Goal: Task Accomplishment & Management: Use online tool/utility

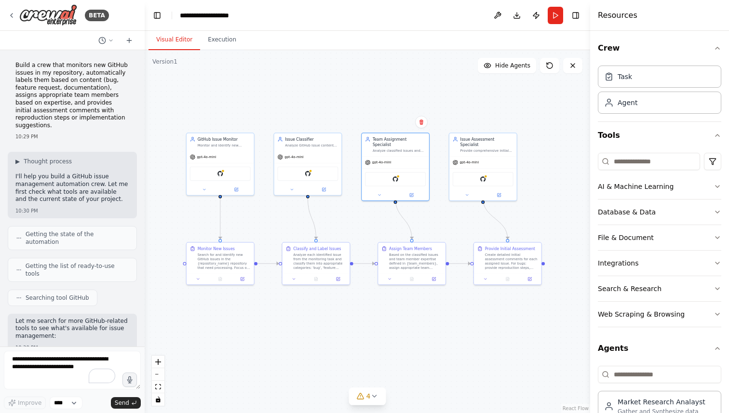
scroll to position [1381, 0]
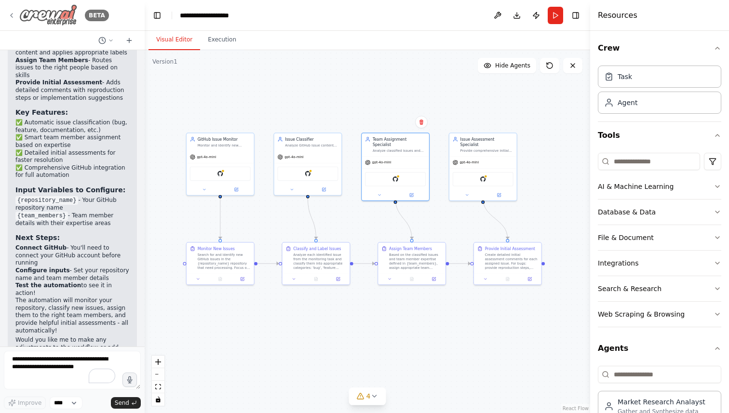
click at [11, 15] on icon at bounding box center [12, 16] width 8 height 8
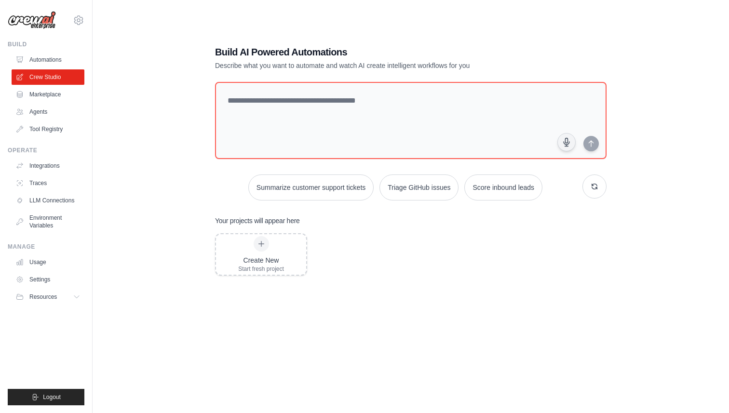
click at [402, 320] on div "Create New Start fresh project" at bounding box center [410, 310] width 391 height 154
click at [591, 188] on icon "button" at bounding box center [594, 186] width 8 height 8
click at [595, 190] on button "button" at bounding box center [594, 186] width 24 height 24
click at [618, 229] on div "Build AI Powered Automations Describe what you want to automate and watch AI cr…" at bounding box center [410, 216] width 605 height 413
click at [372, 113] on textarea at bounding box center [410, 120] width 395 height 78
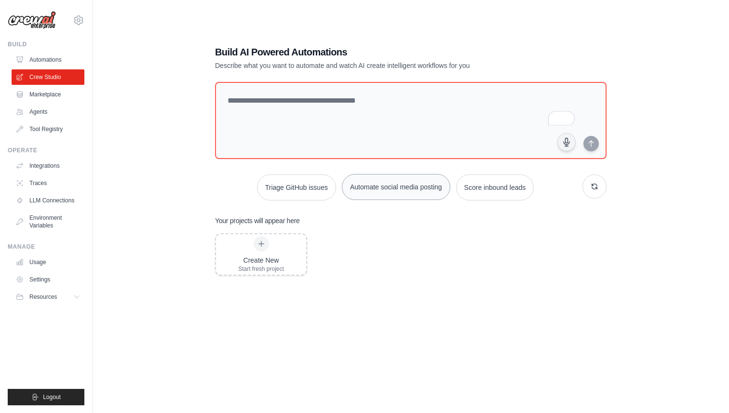
click at [413, 190] on button "Automate social media posting" at bounding box center [396, 187] width 108 height 26
type textarea "**********"
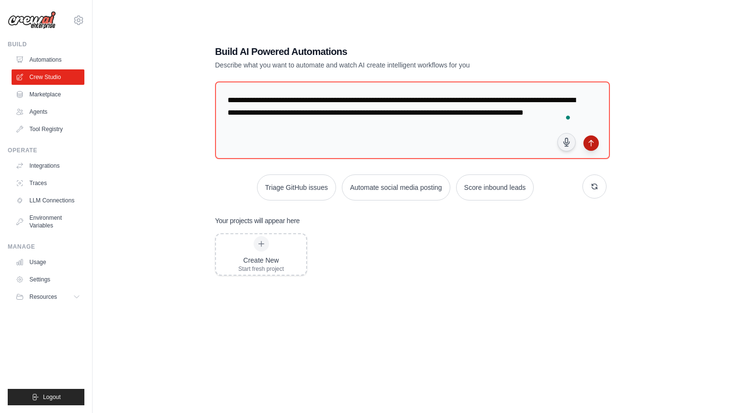
click at [589, 148] on button "submit" at bounding box center [590, 142] width 15 height 15
click at [590, 141] on icon "submit" at bounding box center [590, 143] width 4 height 6
click at [428, 131] on textarea "**********" at bounding box center [412, 120] width 395 height 78
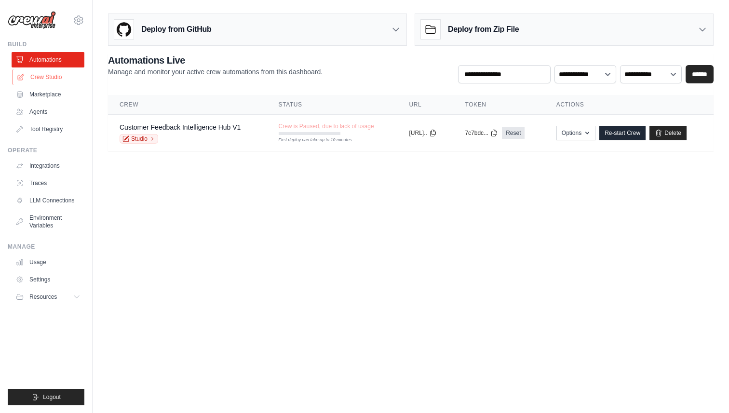
click at [21, 78] on icon at bounding box center [21, 77] width 8 height 8
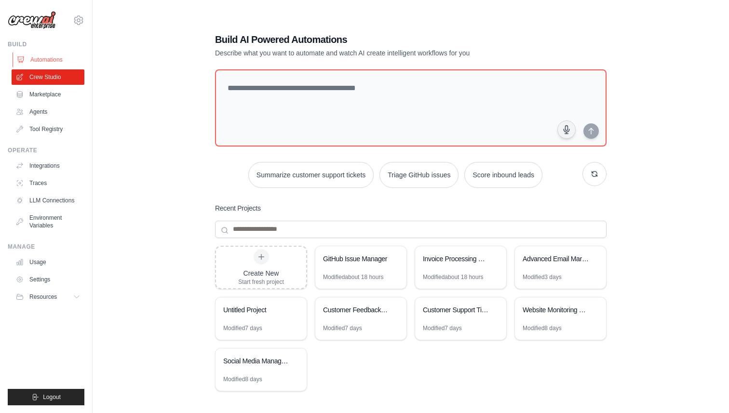
click at [51, 59] on link "Automations" at bounding box center [49, 59] width 73 height 15
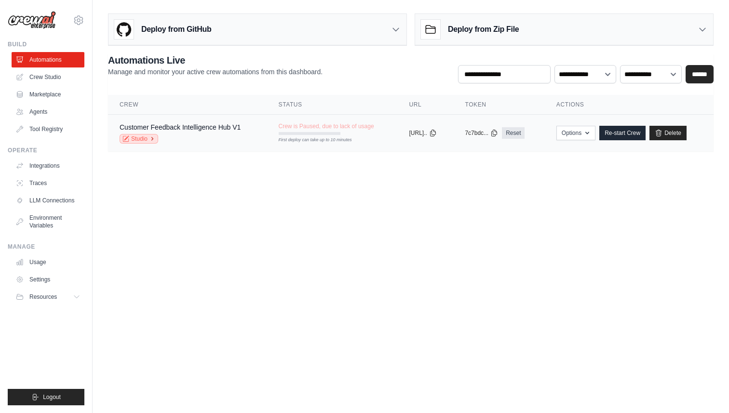
click at [143, 140] on link "Studio" at bounding box center [139, 139] width 39 height 10
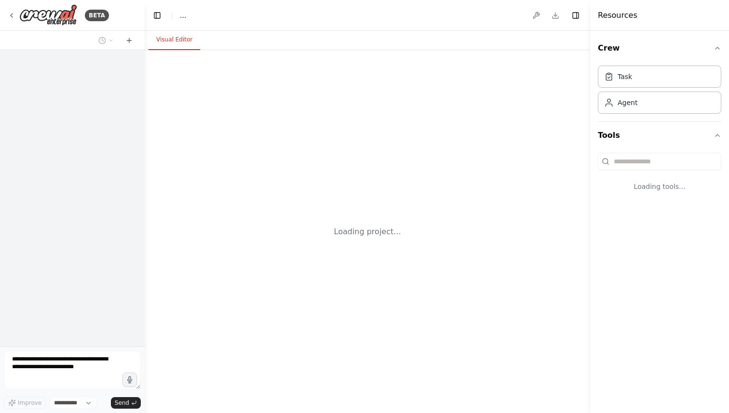
select select "****"
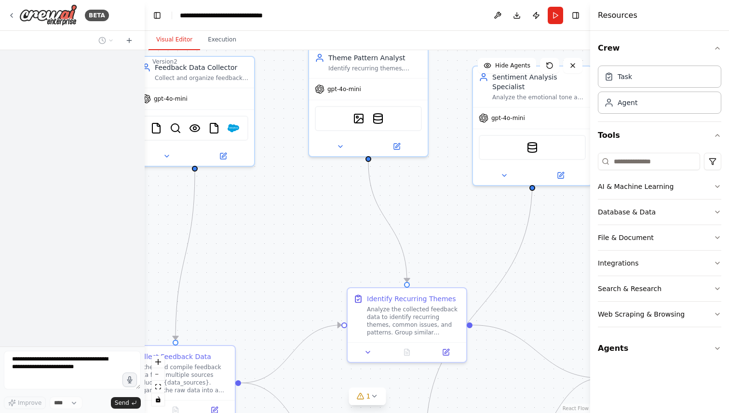
drag, startPoint x: 460, startPoint y: 281, endPoint x: 460, endPoint y: 225, distance: 55.9
click at [460, 225] on div ".deletable-edge-delete-btn { width: 20px; height: 20px; border: 0px solid #ffff…" at bounding box center [367, 231] width 445 height 363
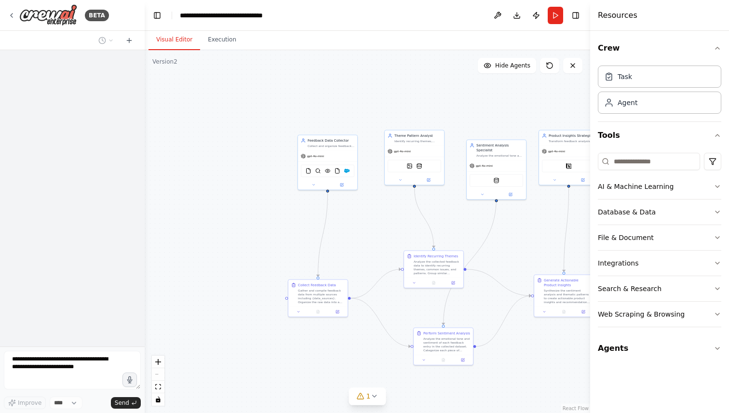
click at [460, 225] on div ".deletable-edge-delete-btn { width: 20px; height: 20px; border: 0px solid #ffff…" at bounding box center [367, 231] width 445 height 363
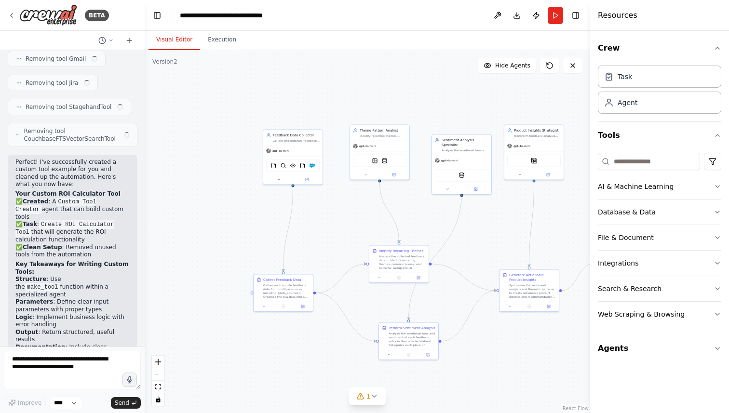
drag, startPoint x: 529, startPoint y: 237, endPoint x: 467, endPoint y: 225, distance: 62.9
click at [467, 225] on div ".deletable-edge-delete-btn { width: 20px; height: 20px; border: 0px solid #ffff…" at bounding box center [367, 231] width 445 height 363
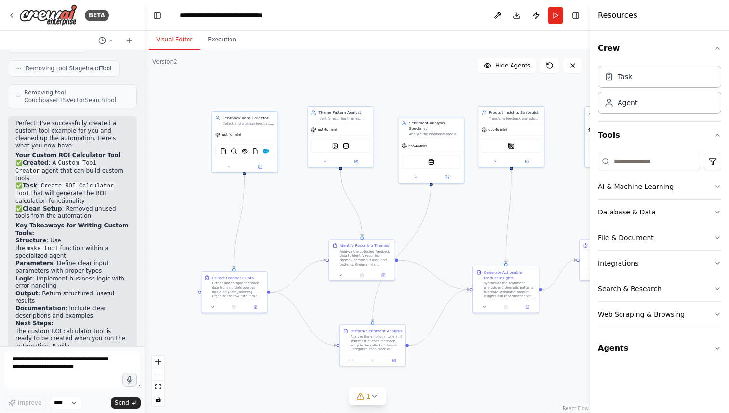
scroll to position [6980, 0]
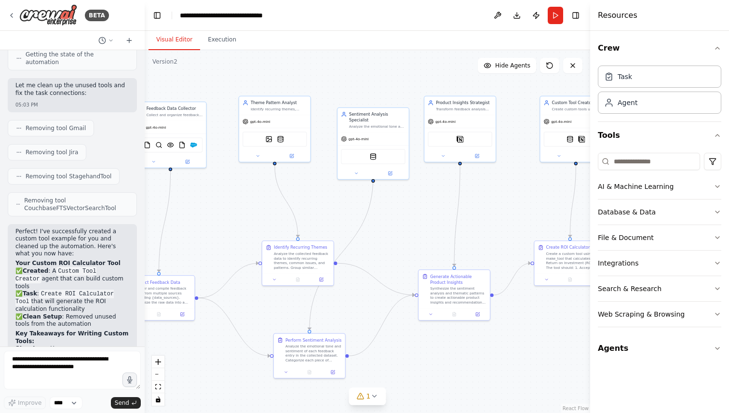
drag, startPoint x: 563, startPoint y: 228, endPoint x: 507, endPoint y: 228, distance: 55.4
click at [507, 228] on div ".deletable-edge-delete-btn { width: 20px; height: 20px; border: 0px solid #ffff…" at bounding box center [367, 231] width 445 height 363
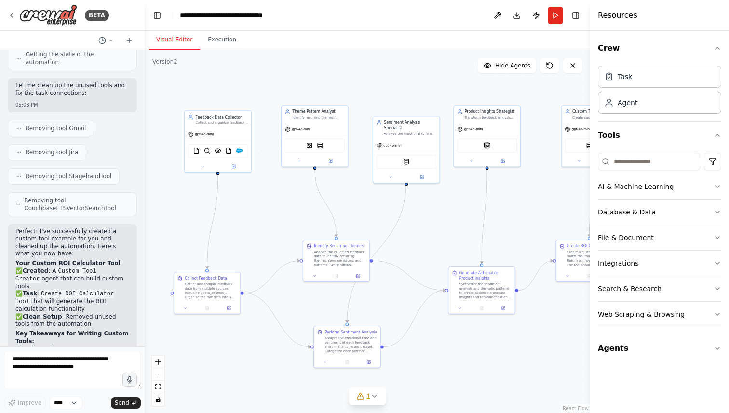
drag, startPoint x: 246, startPoint y: 228, endPoint x: 270, endPoint y: 228, distance: 24.1
click at [270, 228] on div ".deletable-edge-delete-btn { width: 20px; height: 20px; border: 0px solid #ffff…" at bounding box center [367, 231] width 445 height 363
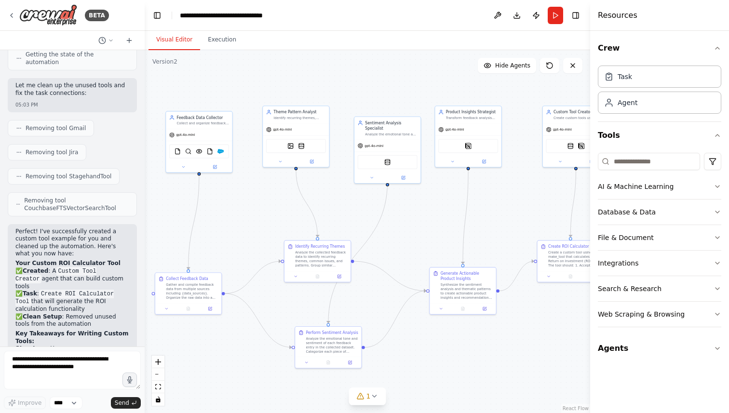
drag, startPoint x: 520, startPoint y: 188, endPoint x: 491, endPoint y: 188, distance: 29.4
click at [491, 188] on div ".deletable-edge-delete-btn { width: 20px; height: 20px; border: 0px solid #ffff…" at bounding box center [367, 231] width 445 height 363
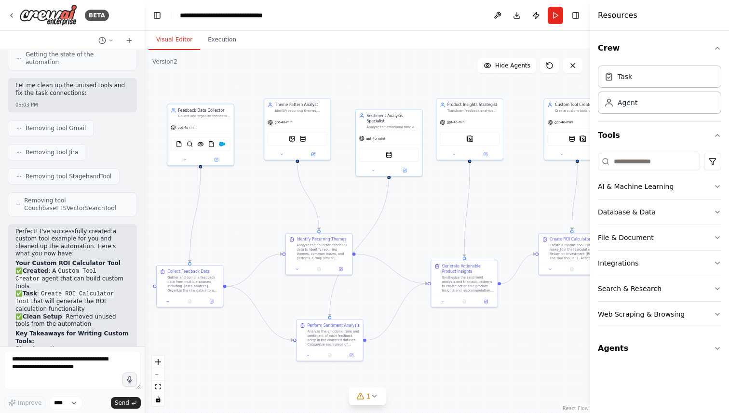
drag, startPoint x: 226, startPoint y: 198, endPoint x: 238, endPoint y: 190, distance: 14.1
click at [238, 190] on div ".deletable-edge-delete-btn { width: 20px; height: 20px; border: 0px solid #ffff…" at bounding box center [367, 231] width 445 height 363
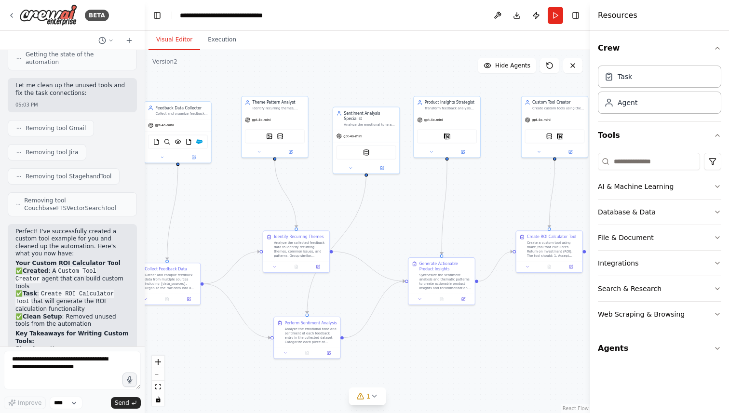
drag, startPoint x: 415, startPoint y: 247, endPoint x: 393, endPoint y: 244, distance: 22.8
click at [393, 244] on div ".deletable-edge-delete-btn { width: 20px; height: 20px; border: 0px solid #ffff…" at bounding box center [367, 231] width 445 height 363
drag, startPoint x: 480, startPoint y: 211, endPoint x: 436, endPoint y: 211, distance: 44.3
click at [436, 211] on div ".deletable-edge-delete-btn { width: 20px; height: 20px; border: 0px solid #ffff…" at bounding box center [367, 231] width 445 height 363
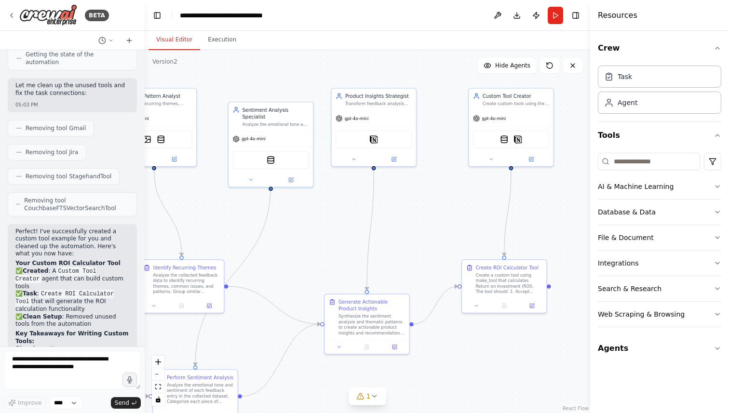
drag, startPoint x: 457, startPoint y: 222, endPoint x: 483, endPoint y: 222, distance: 26.5
click at [483, 222] on div ".deletable-edge-delete-btn { width: 20px; height: 20px; border: 0px solid #ffff…" at bounding box center [367, 231] width 445 height 363
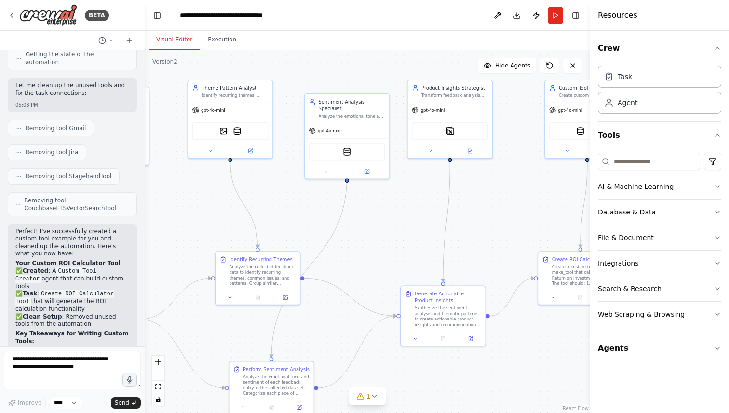
drag, startPoint x: 498, startPoint y: 213, endPoint x: 547, endPoint y: 205, distance: 49.4
click at [547, 205] on div ".deletable-edge-delete-btn { width: 20px; height: 20px; border: 0px solid #ffff…" at bounding box center [367, 231] width 445 height 363
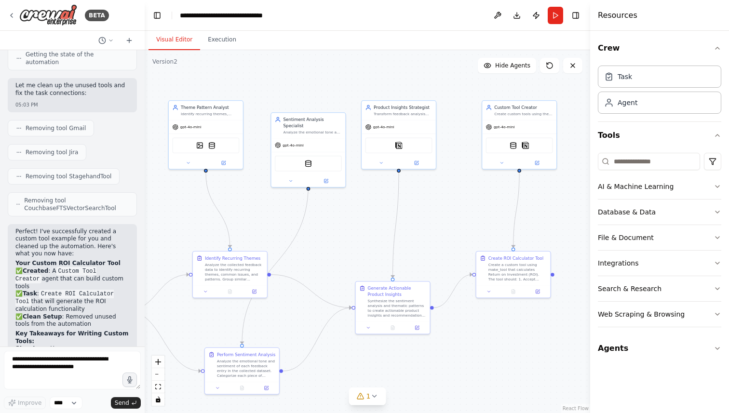
drag, startPoint x: 542, startPoint y: 192, endPoint x: 480, endPoint y: 197, distance: 62.9
click at [480, 197] on div ".deletable-edge-delete-btn { width: 20px; height: 20px; border: 0px solid #ffff…" at bounding box center [367, 231] width 445 height 363
drag, startPoint x: 332, startPoint y: 220, endPoint x: 481, endPoint y: 213, distance: 149.6
click at [481, 213] on div ".deletable-edge-delete-btn { width: 20px; height: 20px; border: 0px solid #ffff…" at bounding box center [367, 231] width 445 height 363
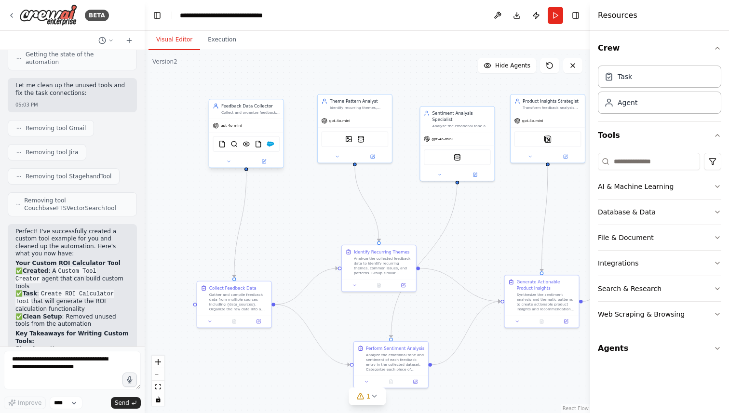
click at [250, 109] on div "Feedback Data Collector Collect and organize feedback data from multiple source…" at bounding box center [250, 109] width 58 height 12
drag, startPoint x: 295, startPoint y: 220, endPoint x: 256, endPoint y: 209, distance: 40.5
click at [256, 209] on div ".deletable-edge-delete-btn { width: 20px; height: 20px; border: 0px solid #ffff…" at bounding box center [367, 231] width 445 height 363
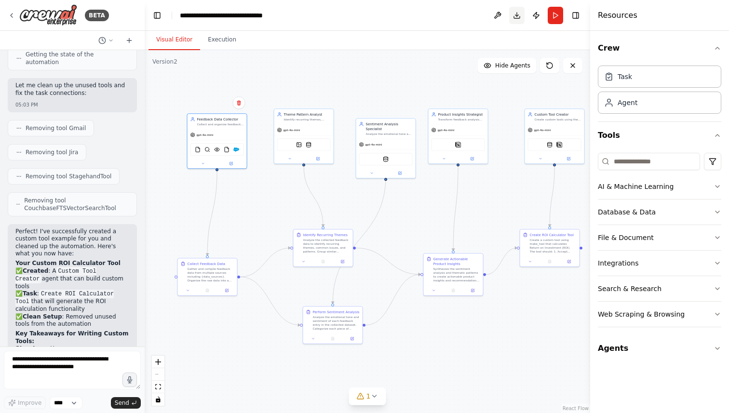
click at [517, 15] on button "Download" at bounding box center [516, 15] width 15 height 17
click at [396, 220] on div ".deletable-edge-delete-btn { width: 20px; height: 20px; border: 0px solid #ffff…" at bounding box center [367, 231] width 445 height 363
click at [12, 13] on icon at bounding box center [12, 15] width 2 height 4
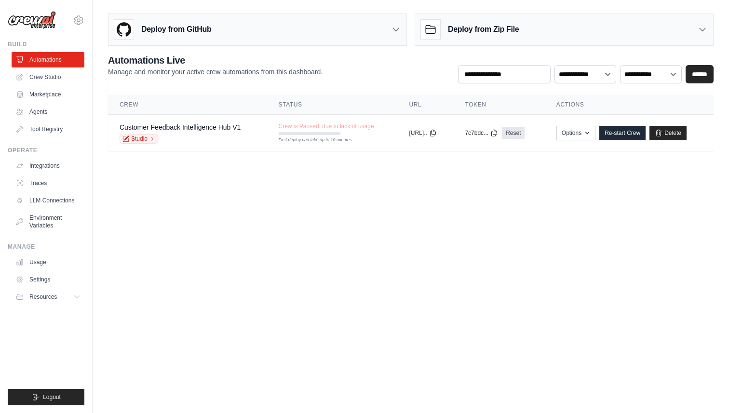
click at [298, 33] on div "Deploy from GitHub" at bounding box center [257, 29] width 298 height 31
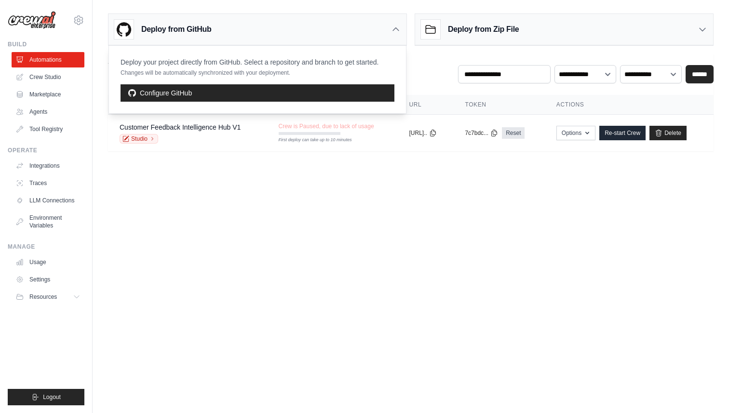
click at [543, 32] on div "Deploy from Zip File" at bounding box center [564, 29] width 298 height 31
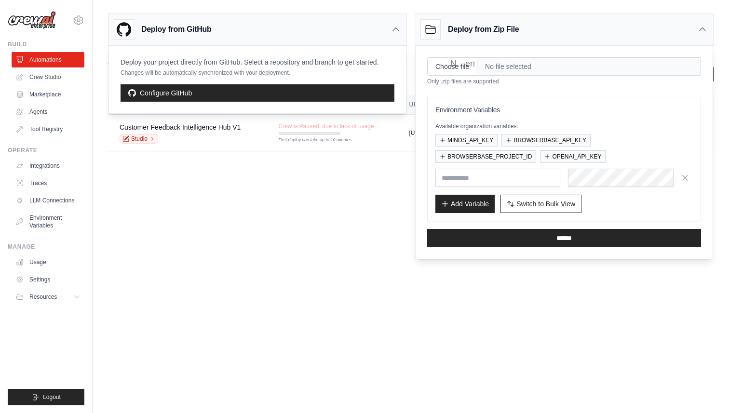
click at [507, 27] on h3 "Deploy from Zip File" at bounding box center [483, 30] width 71 height 12
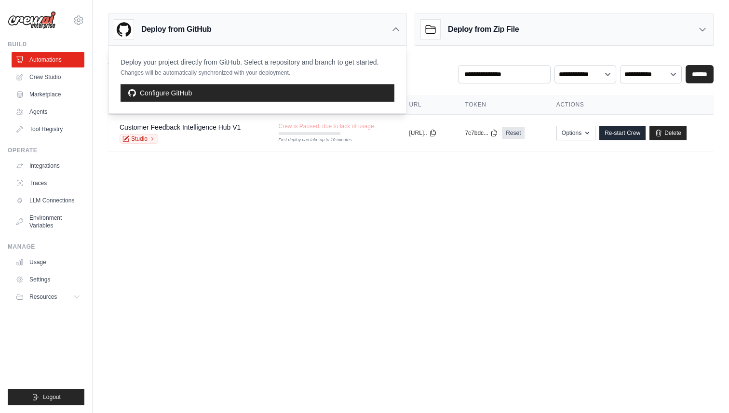
click at [346, 32] on div "Deploy from GitHub" at bounding box center [257, 29] width 298 height 31
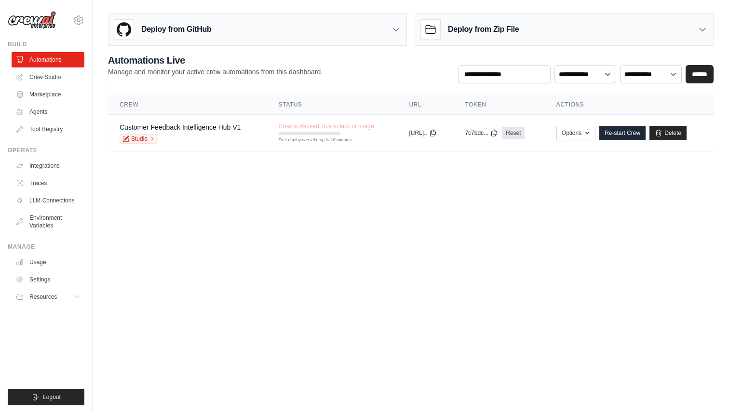
click at [471, 224] on body "[EMAIL_ADDRESS][DOMAIN_NAME] Settings Build Automations Crew Studio GitHub" at bounding box center [364, 206] width 729 height 413
